Goal: Transaction & Acquisition: Purchase product/service

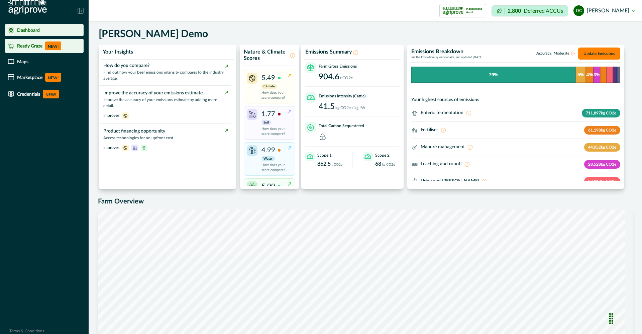
click at [43, 40] on li "Ready Graze NEW!" at bounding box center [44, 46] width 79 height 14
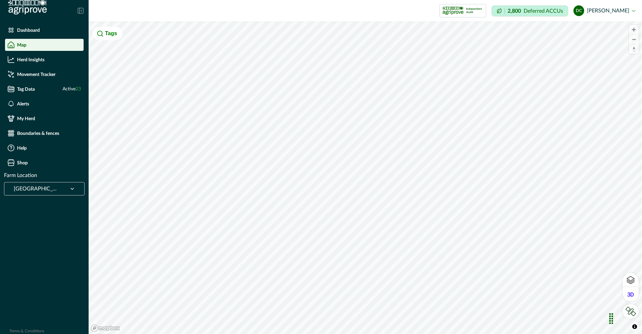
click at [54, 183] on div "[GEOGRAPHIC_DATA]" at bounding box center [36, 188] width 56 height 11
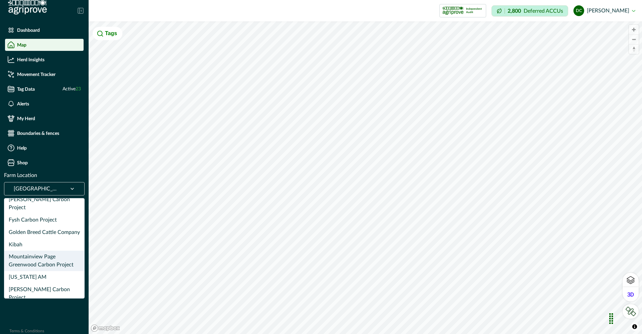
scroll to position [101, 0]
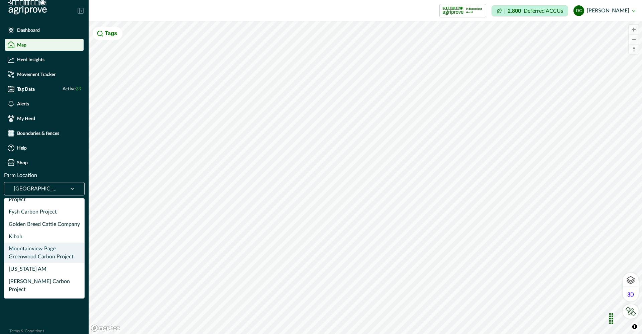
click at [50, 250] on div "Mountainview Page Greenwood Carbon Project" at bounding box center [44, 252] width 80 height 20
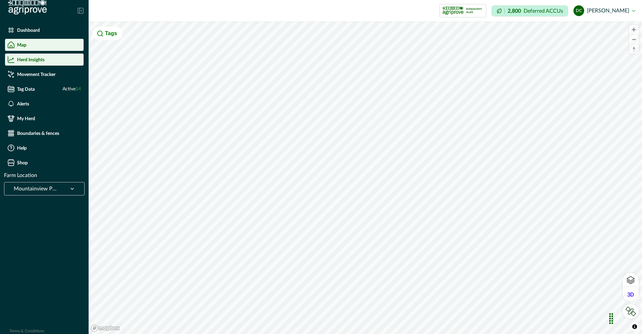
click at [46, 59] on div "Herd Insights" at bounding box center [44, 59] width 73 height 7
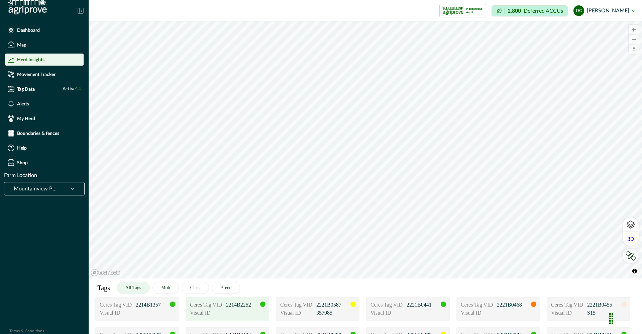
click at [231, 305] on p "2214B2252" at bounding box center [242, 305] width 33 height 8
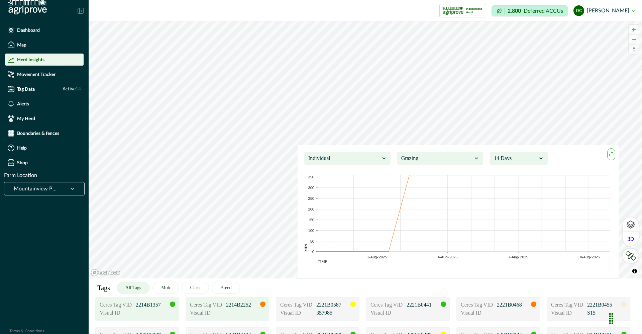
click at [151, 306] on p "2214B1357" at bounding box center [152, 305] width 33 height 8
click at [223, 306] on div "Ceres Tag VID 2214B2252" at bounding box center [227, 305] width 75 height 8
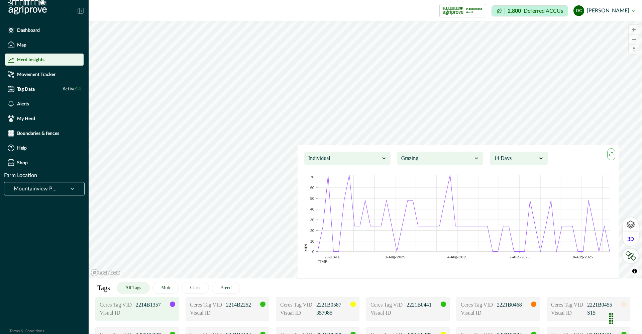
click at [171, 303] on div at bounding box center [172, 303] width 5 height 5
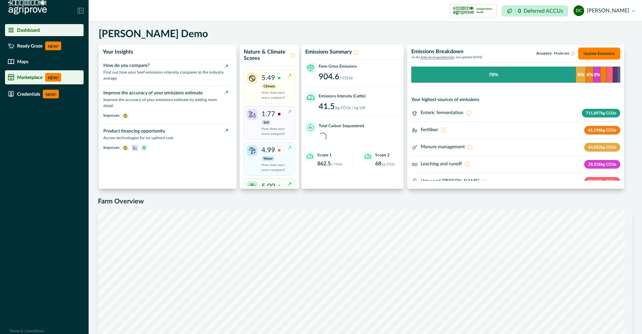
click at [50, 76] on p "NEW!" at bounding box center [53, 77] width 16 height 9
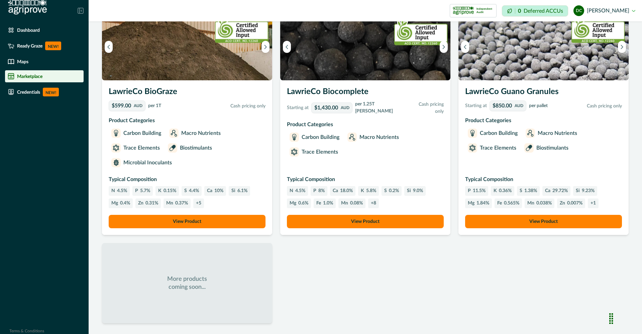
scroll to position [500, 0]
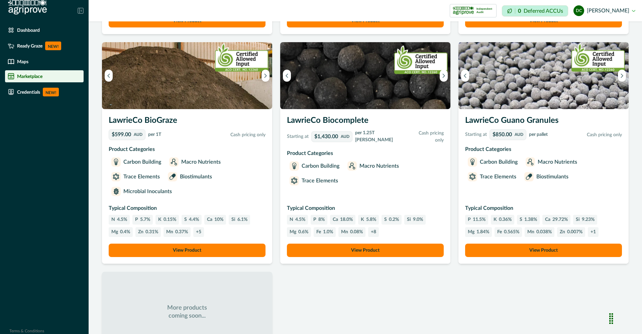
click at [530, 138] on div "$850.00 AUD per pallet" at bounding box center [519, 134] width 58 height 11
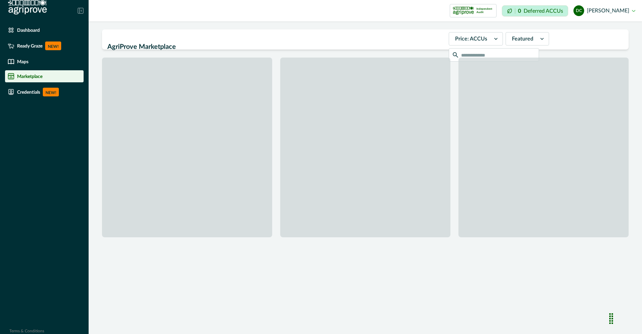
click at [41, 76] on p "Marketplace" at bounding box center [29, 76] width 25 height 5
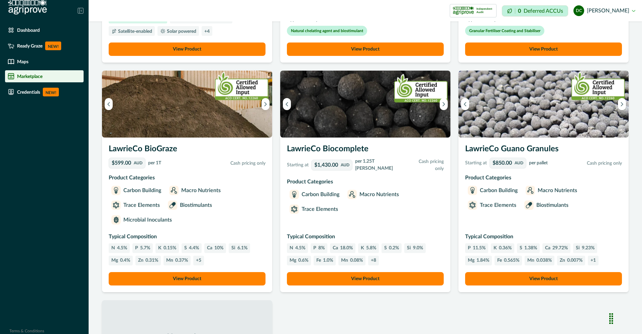
scroll to position [451, 0]
